Goal: Task Accomplishment & Management: Manage account settings

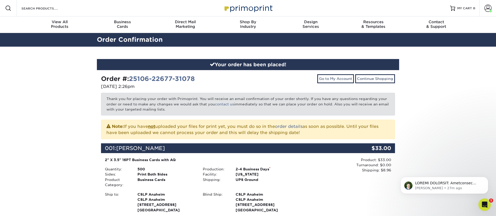
drag, startPoint x: 489, startPoint y: 41, endPoint x: 489, endPoint y: 25, distance: 16.3
click at [489, 39] on div "Order Confirmation" at bounding box center [248, 40] width 496 height 14
click at [488, 11] on span at bounding box center [487, 8] width 7 height 7
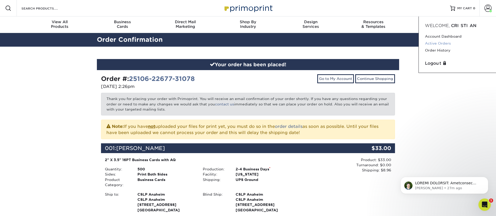
click at [445, 43] on link "Active Orders" at bounding box center [457, 43] width 65 height 7
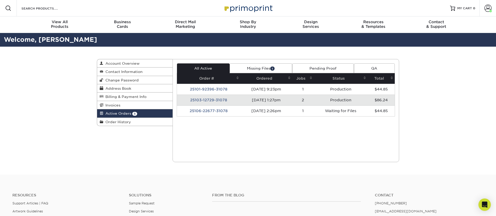
click at [260, 67] on link "Missing Files 1" at bounding box center [260, 69] width 62 height 10
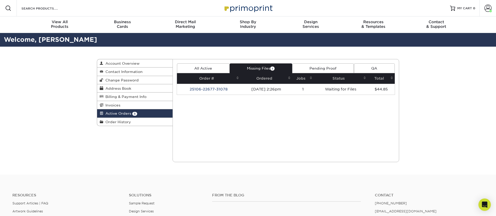
click at [325, 67] on link "Pending Proof" at bounding box center [323, 69] width 62 height 10
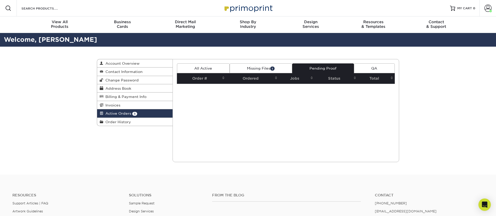
click at [259, 67] on link "Missing Files 1" at bounding box center [260, 69] width 62 height 10
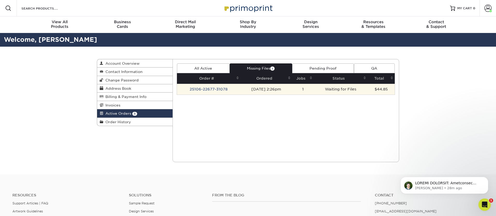
click at [202, 88] on td "25106-22677-31078" at bounding box center [209, 89] width 64 height 11
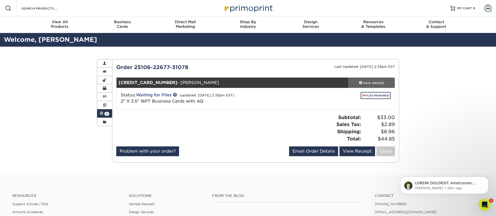
click at [359, 81] on span at bounding box center [361, 83] width 4 height 4
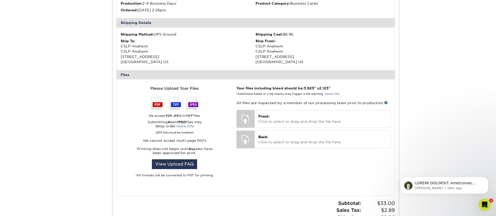
scroll to position [142, 0]
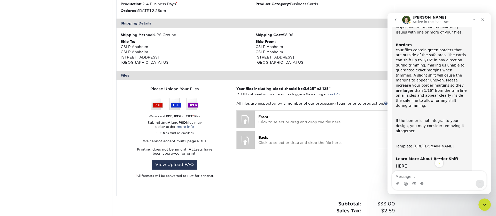
scroll to position [45, 0]
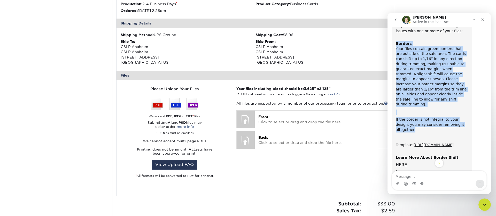
drag, startPoint x: 397, startPoint y: 44, endPoint x: 466, endPoint y: 119, distance: 102.7
click at [466, 119] on div "ACTION REQUIRED: Primoprint Order 25106-22677-31078 Thank you for placing your …" at bounding box center [431, 131] width 72 height 260
copy div "Borders Your files contain green borders that are outside of the safe area. The…"
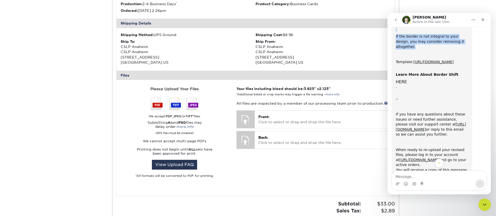
scroll to position [149, 0]
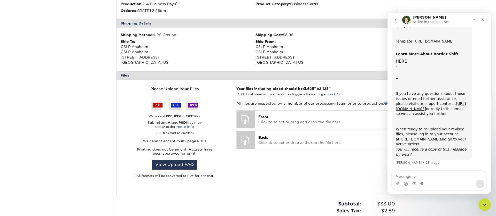
click at [399, 86] on div "Matthew says…" at bounding box center [431, 86] width 72 height 5
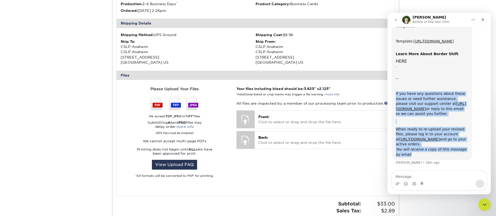
drag, startPoint x: 397, startPoint y: 94, endPoint x: 425, endPoint y: 155, distance: 67.3
click at [426, 155] on div "ACTION REQUIRED: Primoprint Order 25106-22677-31078 Thank you for placing your …" at bounding box center [431, 27] width 72 height 260
copy div "If you have any questions about these issues or need further assistance, please…"
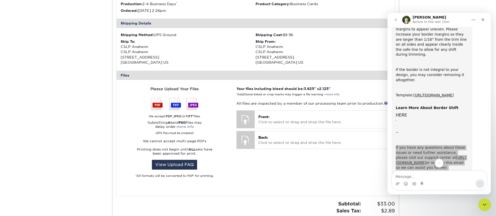
scroll to position [80, 0]
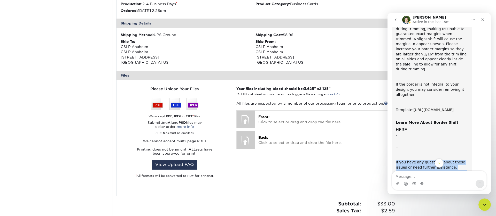
click at [426, 108] on link "https://www.primoprint.com/template-files/business-cards/3.5x2.zip" at bounding box center [433, 110] width 40 height 4
click at [482, 207] on icon "Close Intercom Messenger" at bounding box center [483, 204] width 6 height 6
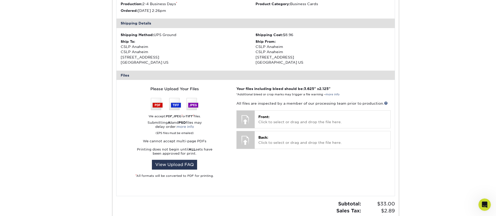
scroll to position [0, 0]
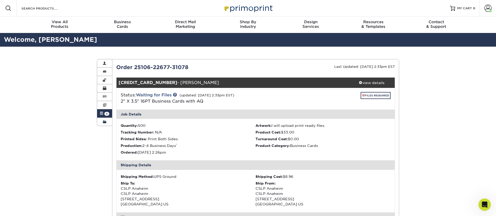
click at [106, 121] on link "Order History" at bounding box center [104, 122] width 15 height 8
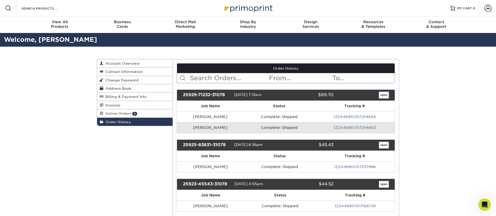
click at [384, 95] on link "open" at bounding box center [384, 95] width 10 height 7
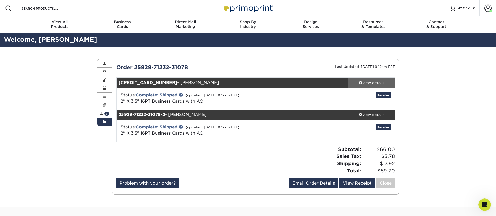
click at [369, 86] on link "view details" at bounding box center [371, 83] width 46 height 10
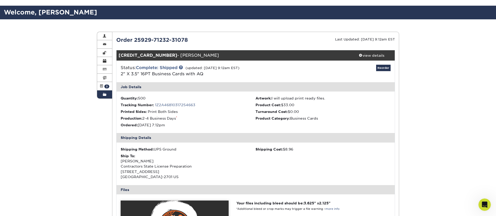
scroll to position [30, 0]
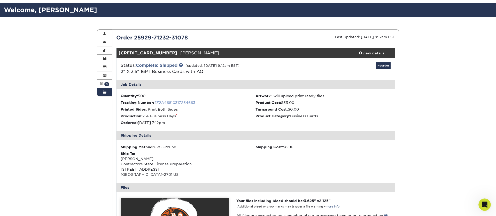
click at [168, 105] on link "1Z2A46810317254663" at bounding box center [175, 103] width 40 height 4
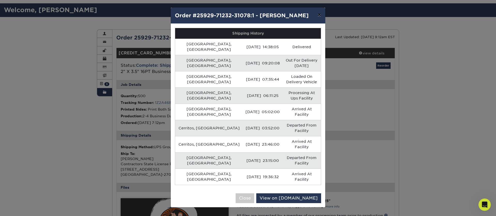
click at [318, 15] on button "×" at bounding box center [319, 14] width 12 height 14
click at [318, 15] on div "Welcome, [PERSON_NAME]" at bounding box center [248, 10] width 496 height 14
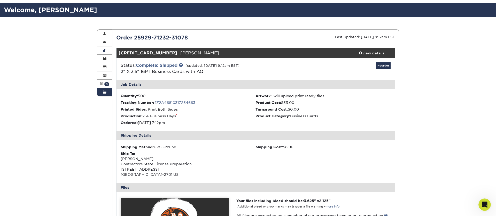
click at [108, 82] on link "Active Orders 3" at bounding box center [104, 84] width 15 height 8
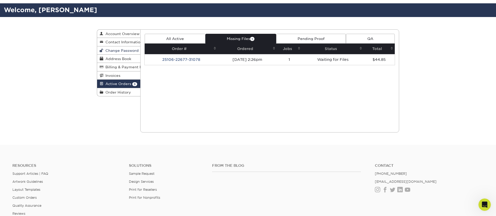
scroll to position [1, 0]
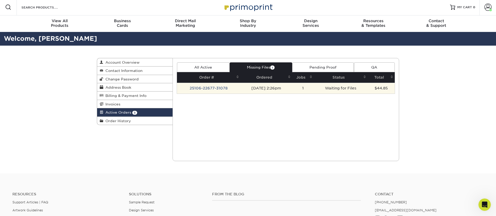
click at [215, 91] on td "25106-22677-31078" at bounding box center [209, 88] width 64 height 11
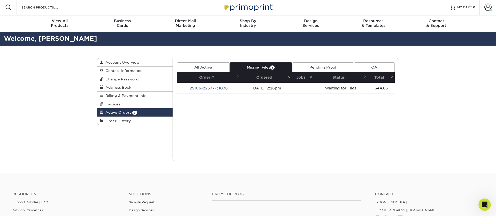
scroll to position [0, 0]
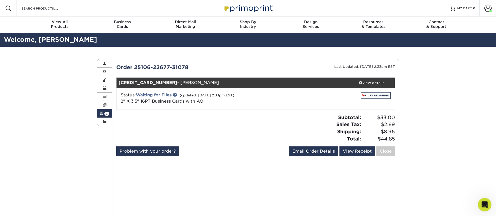
click at [483, 204] on icon "Open Intercom Messenger" at bounding box center [483, 204] width 9 height 9
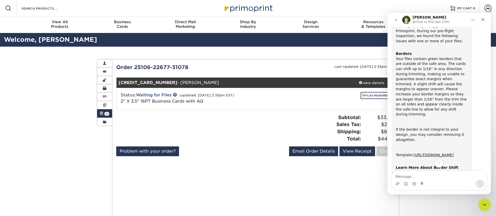
scroll to position [34, 0]
click at [233, 146] on div at bounding box center [183, 130] width 143 height 33
click at [486, 199] on div "Close Intercom Messenger" at bounding box center [483, 204] width 12 height 12
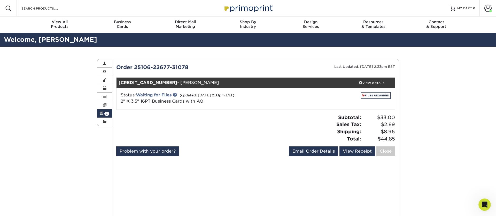
drag, startPoint x: 343, startPoint y: 203, endPoint x: 370, endPoint y: 100, distance: 106.4
click at [344, 201] on div "All Active Missing Files 1 Pending Proof QA Order # Ordered Jobs Status Total 1…" at bounding box center [255, 174] width 279 height 220
drag, startPoint x: 369, startPoint y: 95, endPoint x: 309, endPoint y: 129, distance: 68.9
click at [369, 95] on link "FILES REQUIRED" at bounding box center [375, 95] width 30 height 7
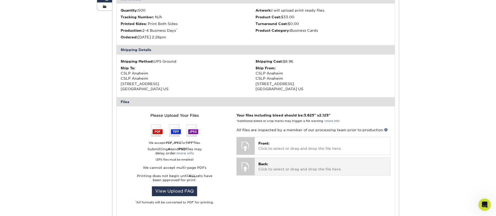
scroll to position [132, 0]
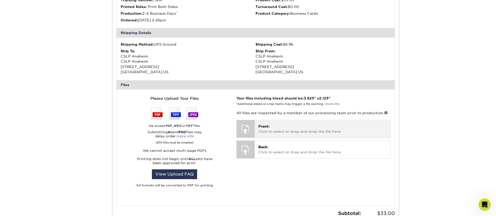
click at [253, 128] on div at bounding box center [245, 129] width 18 height 18
click at [277, 131] on p "Front: Click to select or drag and drop the file here." at bounding box center [322, 129] width 128 height 11
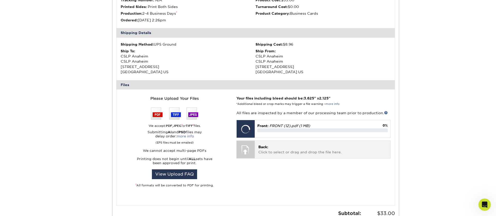
click at [279, 151] on p "Back: Click to select or drag and drop the file here." at bounding box center [322, 150] width 128 height 11
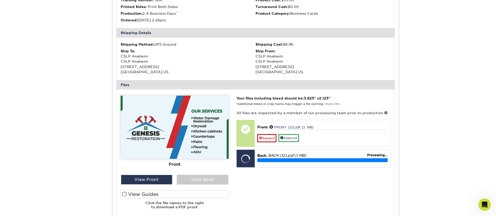
click at [125, 195] on span at bounding box center [124, 194] width 4 height 5
click at [0, 0] on input "View Guides" at bounding box center [0, 0] width 0 height 0
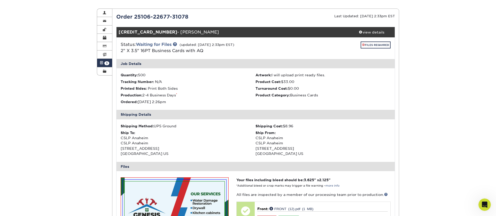
scroll to position [192, 0]
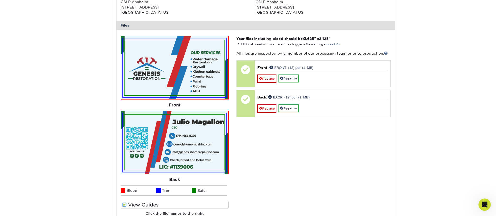
drag, startPoint x: 282, startPoint y: 160, endPoint x: 281, endPoint y: 154, distance: 6.5
click at [282, 158] on div "Your files including bleed should be: 3.625 " x 2.125 " *Additional bleed or cr…" at bounding box center [313, 130] width 162 height 188
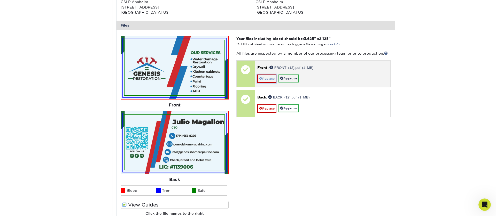
click at [266, 77] on link "Replace" at bounding box center [266, 79] width 19 height 8
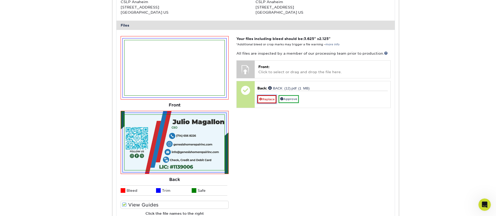
click at [265, 100] on link "Replace" at bounding box center [266, 99] width 19 height 8
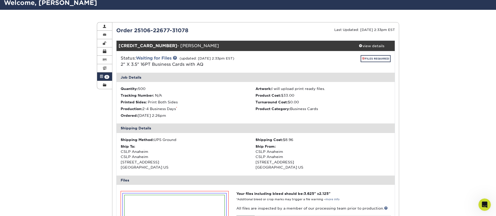
scroll to position [0, 0]
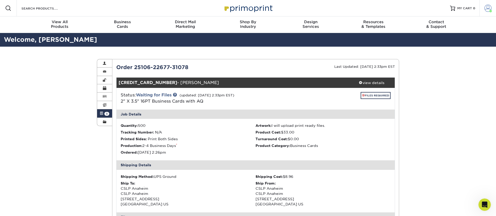
click at [484, 8] on span at bounding box center [487, 8] width 7 height 7
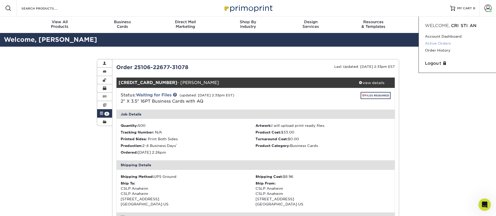
click at [441, 43] on link "Active Orders" at bounding box center [457, 43] width 65 height 7
click at [440, 42] on link "Active Orders" at bounding box center [457, 43] width 65 height 7
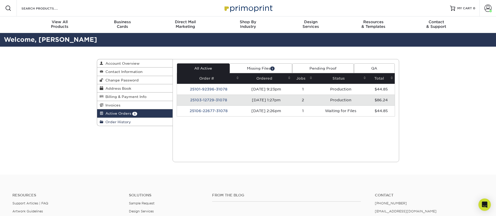
drag, startPoint x: 136, startPoint y: 123, endPoint x: 171, endPoint y: 117, distance: 36.4
click at [136, 123] on link "Order History" at bounding box center [134, 122] width 75 height 8
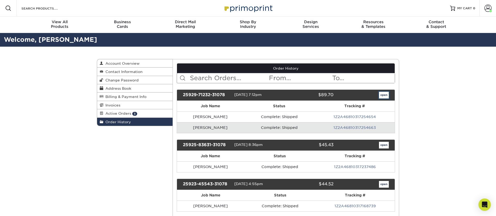
click at [383, 95] on link "open" at bounding box center [384, 95] width 10 height 7
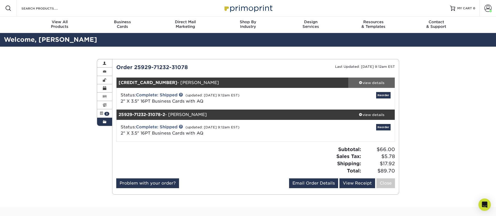
click at [363, 80] on link "view details" at bounding box center [371, 83] width 46 height 10
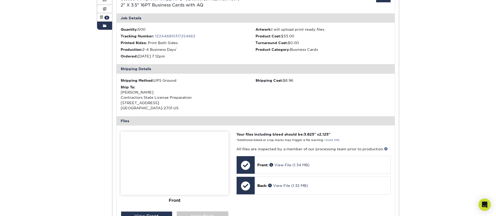
scroll to position [48, 0]
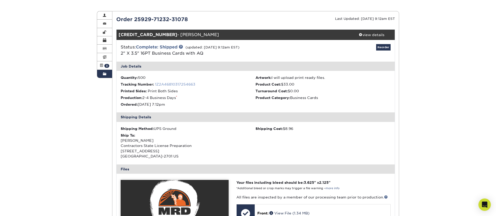
click at [176, 83] on link "1Z2A46810317254663" at bounding box center [175, 84] width 40 height 4
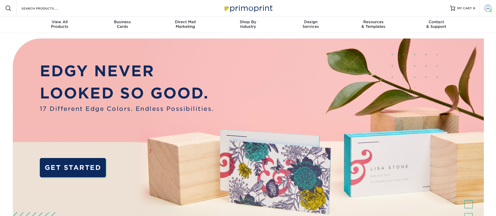
drag, startPoint x: 485, startPoint y: 6, endPoint x: 474, endPoint y: 28, distance: 25.1
click at [485, 6] on span at bounding box center [487, 8] width 7 height 7
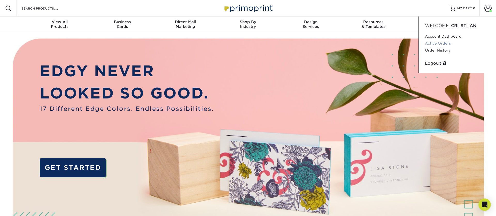
click at [434, 43] on link "Active Orders" at bounding box center [457, 43] width 65 height 7
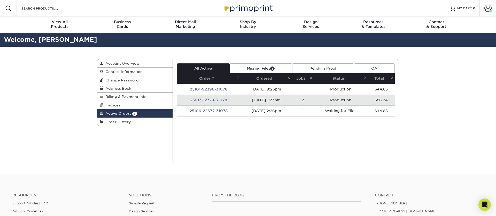
click at [262, 67] on link "Missing Files 1" at bounding box center [260, 69] width 62 height 10
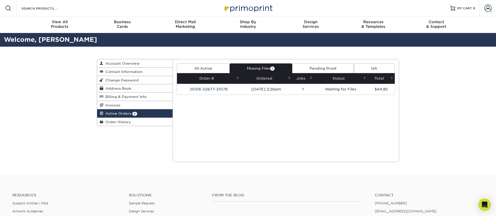
click at [214, 91] on td "25106-22677-31078" at bounding box center [209, 89] width 64 height 11
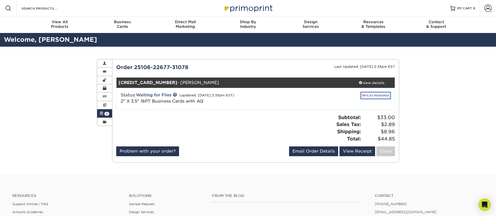
click at [372, 95] on link "FILES REQUIRED" at bounding box center [375, 95] width 30 height 7
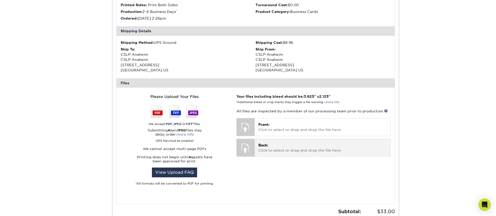
scroll to position [144, 0]
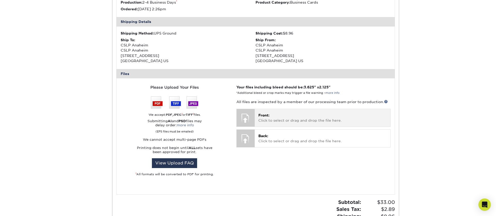
click at [264, 115] on span "Front:" at bounding box center [263, 115] width 11 height 4
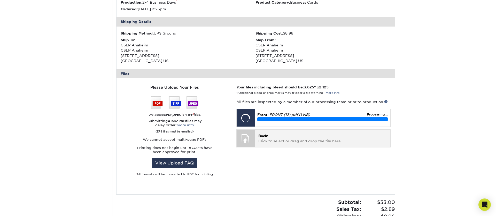
click at [277, 136] on p "Back: Click to select or drag and drop the file here." at bounding box center [322, 138] width 128 height 11
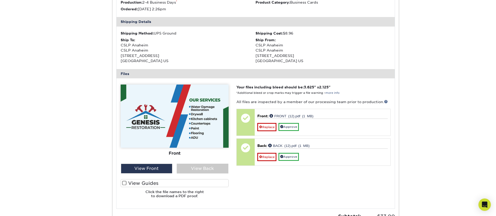
click at [125, 183] on span at bounding box center [124, 183] width 4 height 5
click at [0, 0] on input "View Guides" at bounding box center [0, 0] width 0 height 0
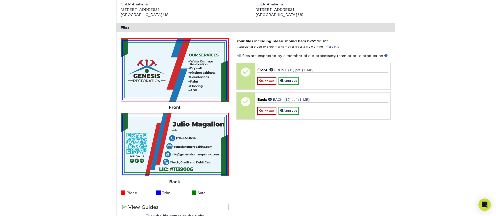
scroll to position [189, 0]
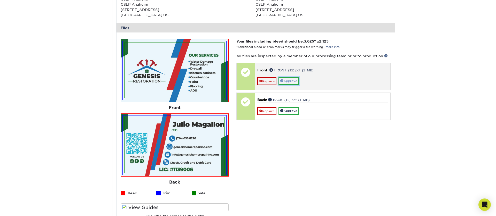
click at [296, 82] on link "Approve" at bounding box center [288, 81] width 20 height 8
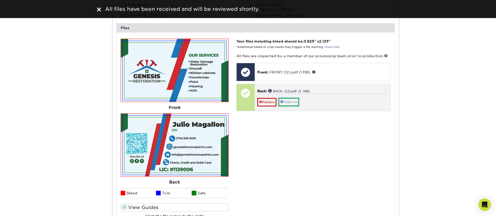
click at [291, 98] on link "Approve" at bounding box center [288, 102] width 20 height 8
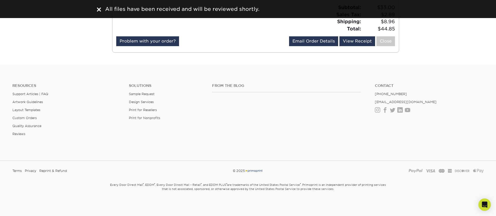
scroll to position [0, 0]
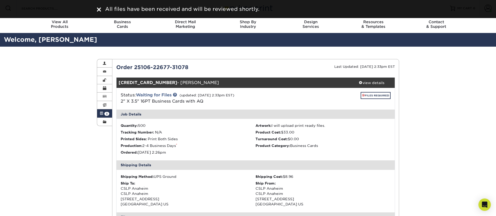
drag, startPoint x: 99, startPoint y: 11, endPoint x: 149, endPoint y: 13, distance: 50.6
click at [99, 11] on img at bounding box center [99, 9] width 4 height 4
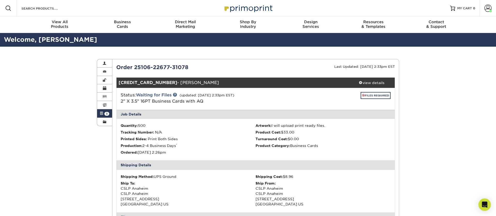
drag, startPoint x: 259, startPoint y: 9, endPoint x: 264, endPoint y: 11, distance: 5.2
click at [259, 9] on img at bounding box center [248, 8] width 52 height 11
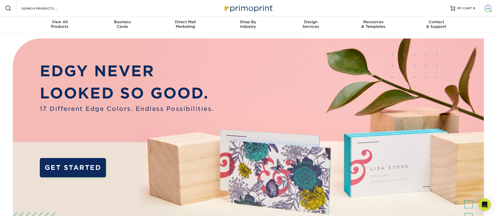
click at [487, 9] on span at bounding box center [487, 8] width 7 height 7
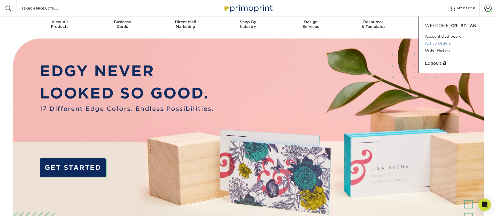
click at [444, 42] on link "Active Orders" at bounding box center [457, 43] width 65 height 7
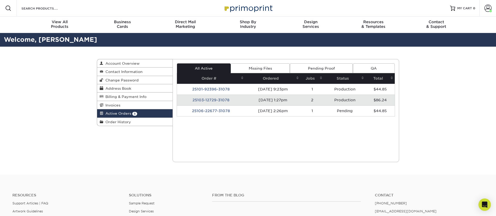
click at [247, 8] on img at bounding box center [248, 8] width 52 height 11
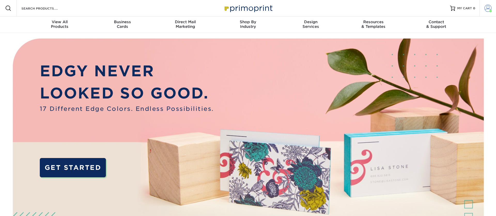
drag, startPoint x: 487, startPoint y: 8, endPoint x: 483, endPoint y: 14, distance: 7.2
click at [487, 8] on span at bounding box center [487, 8] width 7 height 7
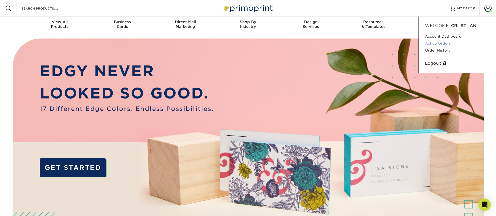
click at [442, 43] on link "Active Orders" at bounding box center [457, 43] width 65 height 7
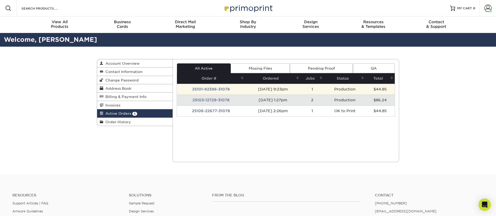
click at [234, 88] on td "25101-92396-31078" at bounding box center [211, 89] width 68 height 11
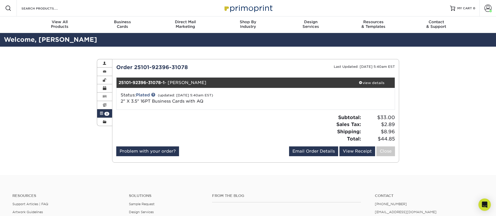
click at [102, 115] on span at bounding box center [102, 114] width 4 height 4
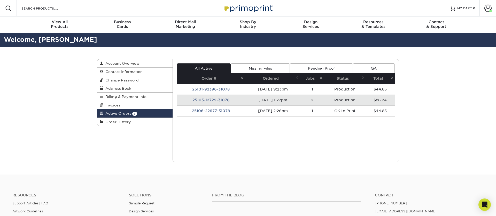
click at [217, 101] on td "25103-12729-31078" at bounding box center [211, 100] width 68 height 11
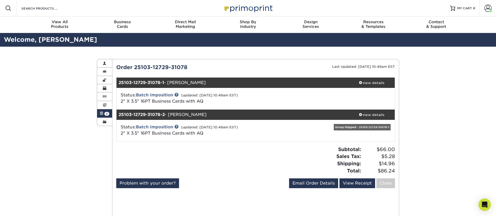
click at [105, 114] on span "3" at bounding box center [106, 114] width 5 height 4
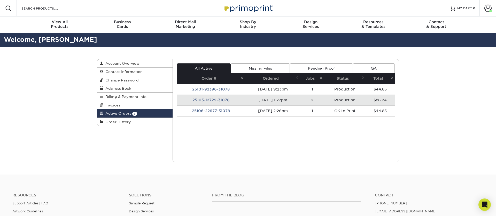
click at [199, 108] on td "25106-22677-31078" at bounding box center [211, 111] width 68 height 11
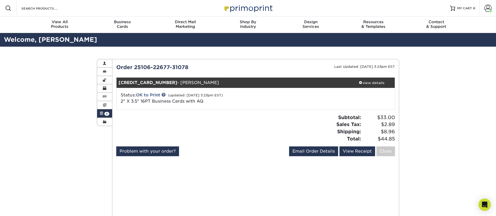
drag, startPoint x: 102, startPoint y: 121, endPoint x: 96, endPoint y: 134, distance: 13.6
click at [102, 121] on link "Order History" at bounding box center [104, 122] width 15 height 8
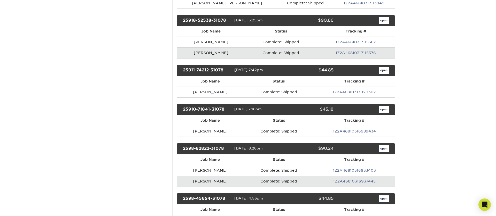
scroll to position [249, 0]
